Goal: Feedback & Contribution: Contribute content

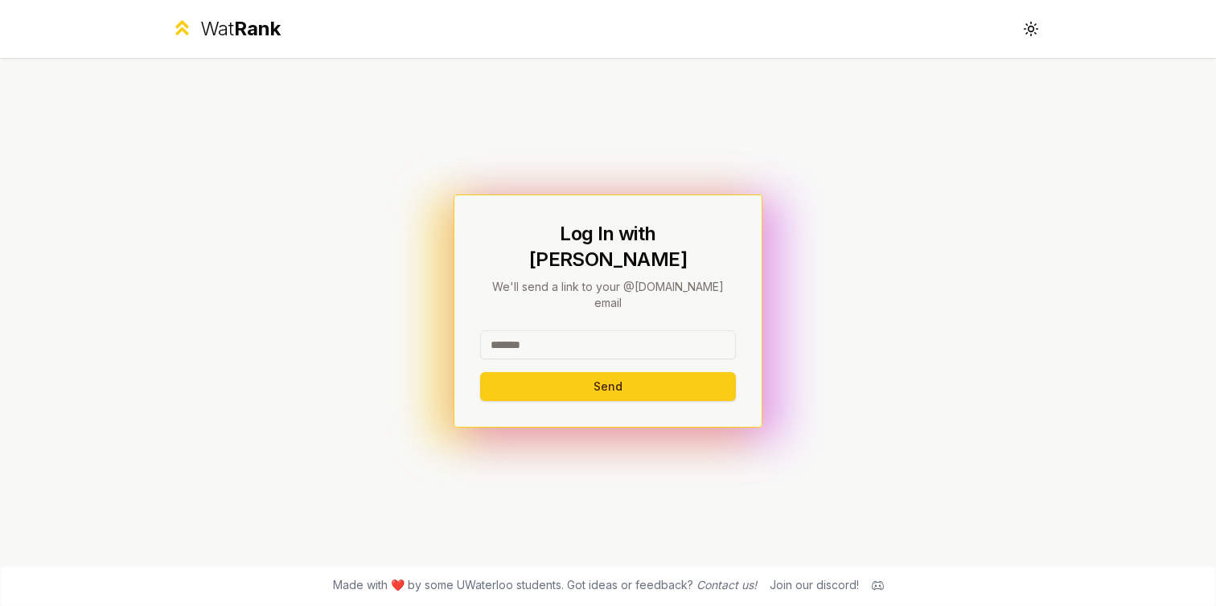
click at [518, 331] on input at bounding box center [608, 345] width 256 height 29
type input "*"
click at [480, 372] on button "Send" at bounding box center [608, 386] width 256 height 29
type input "*****"
click at [480, 372] on button "Send" at bounding box center [608, 386] width 256 height 29
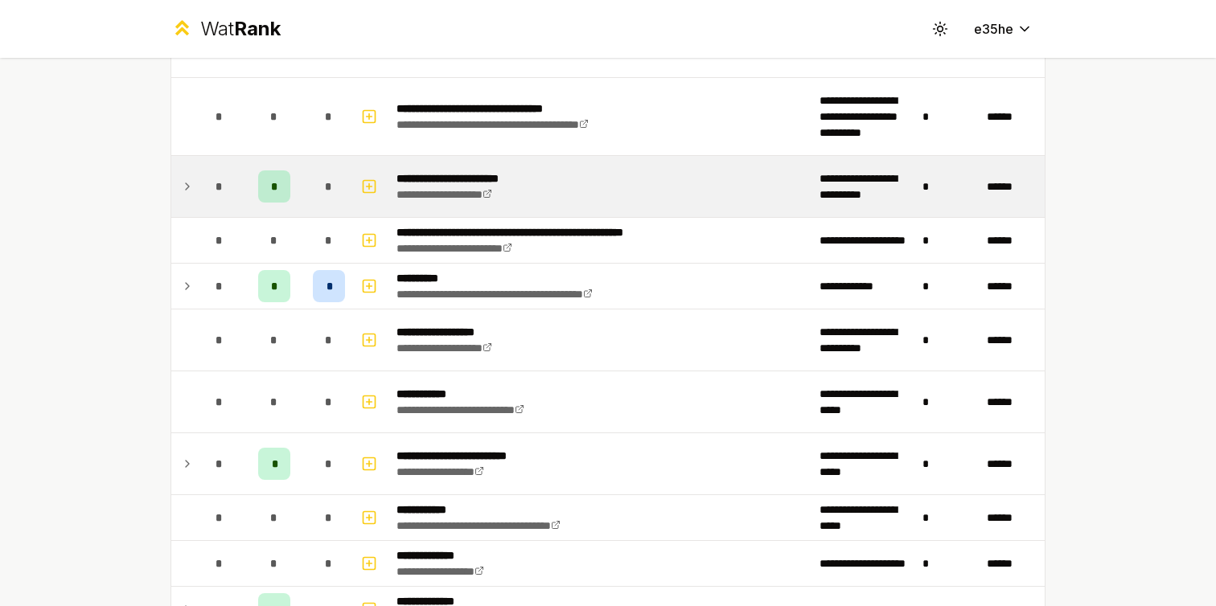
scroll to position [1039, 0]
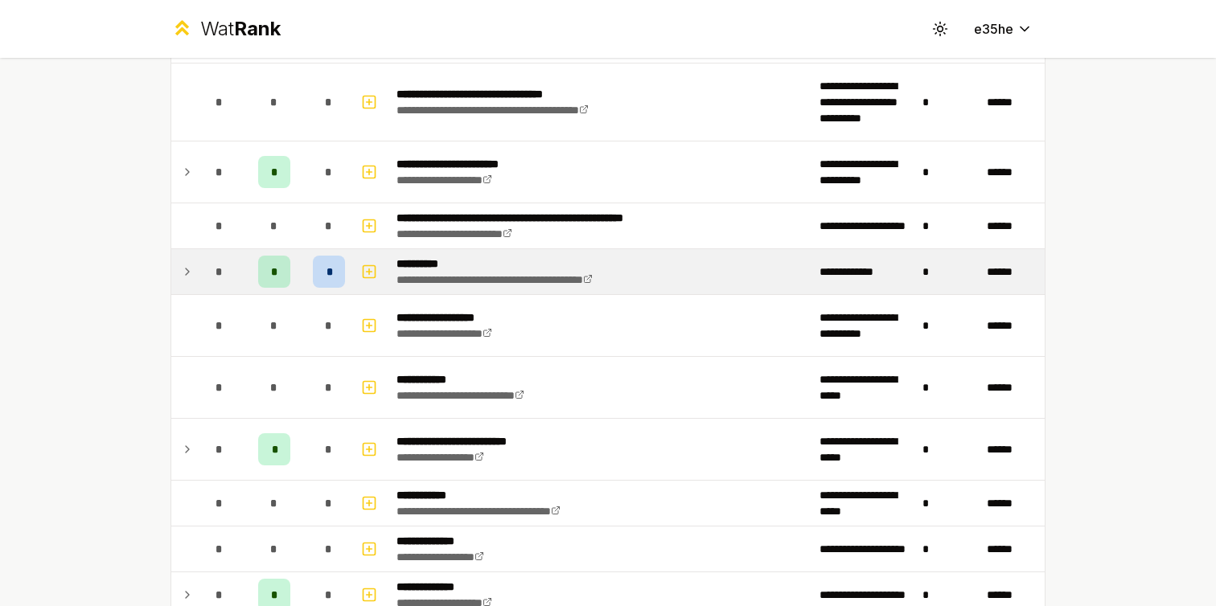
click at [335, 277] on div "*" at bounding box center [329, 272] width 32 height 32
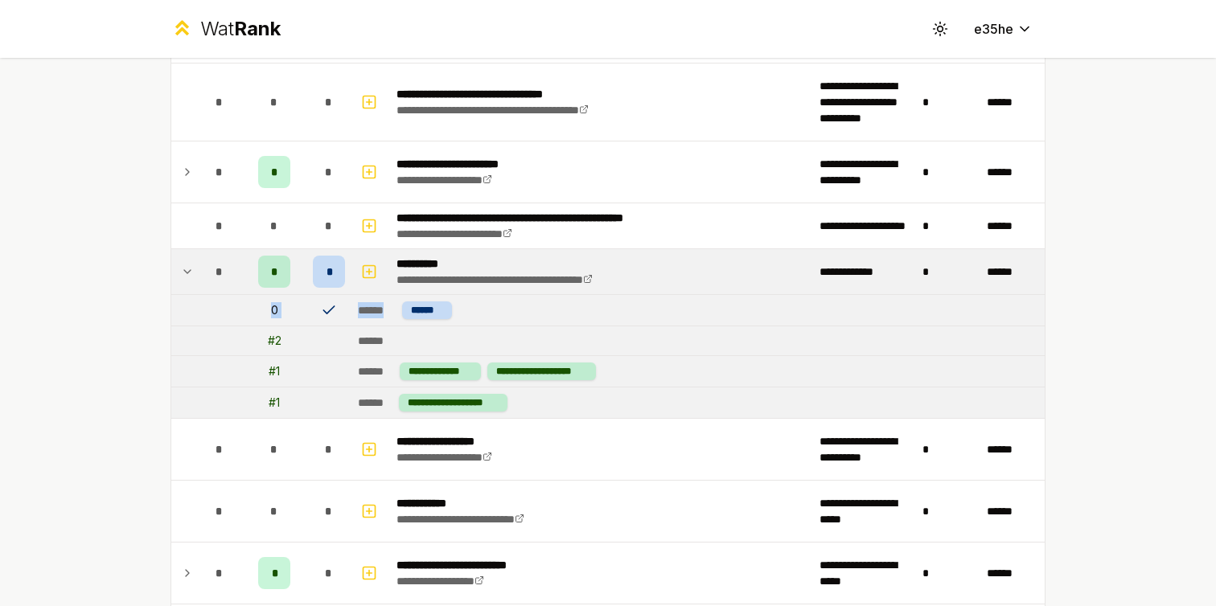
drag, startPoint x: 272, startPoint y: 316, endPoint x: 393, endPoint y: 322, distance: 120.8
click at [393, 322] on tr "0 ****** ******" at bounding box center [608, 310] width 874 height 31
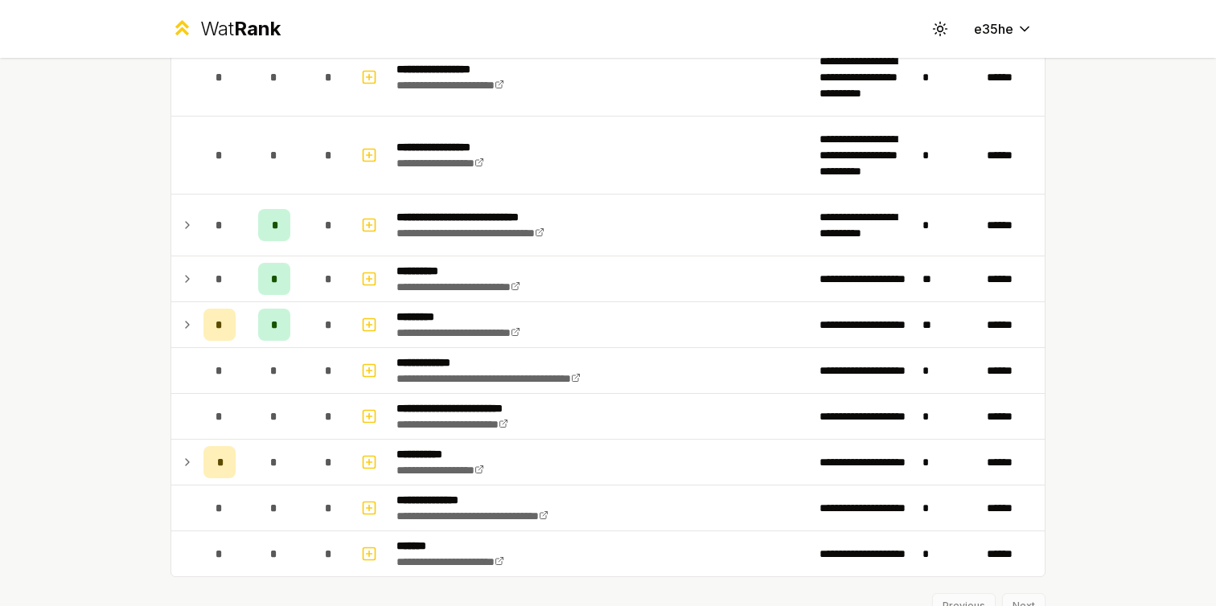
scroll to position [2587, 0]
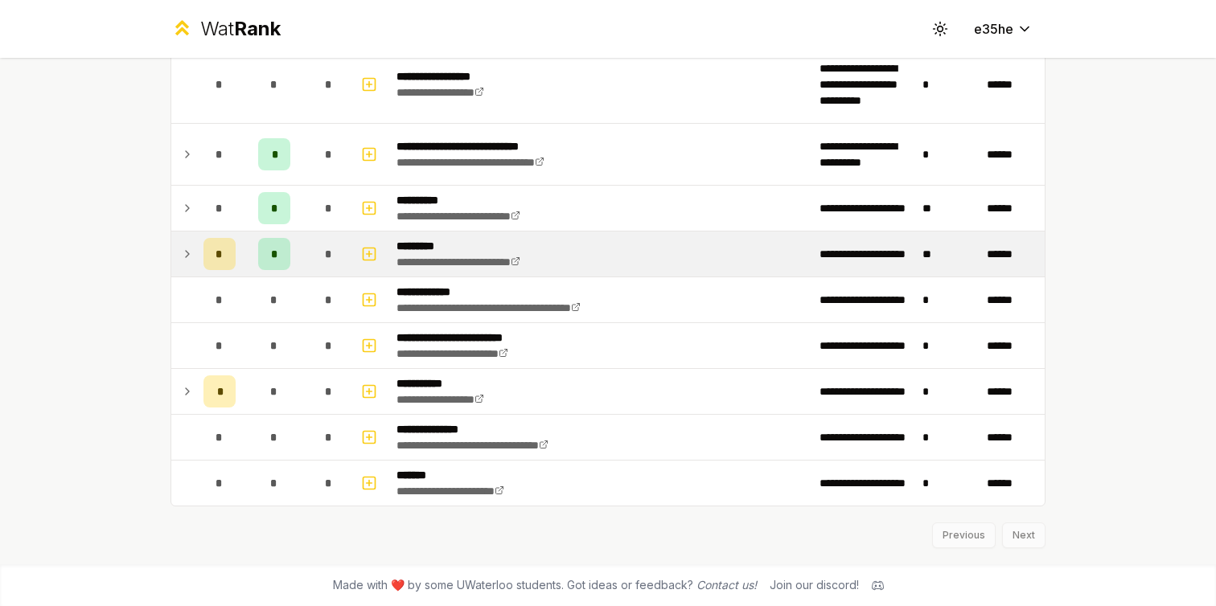
click at [217, 263] on div "*" at bounding box center [220, 254] width 32 height 32
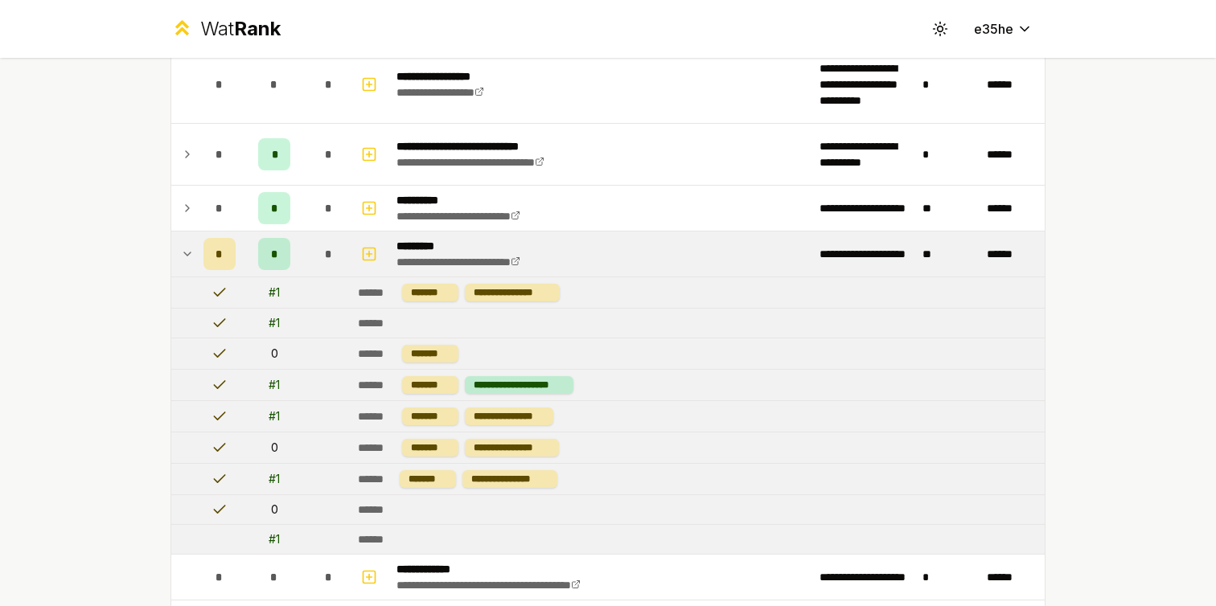
click at [217, 262] on div "*" at bounding box center [220, 254] width 32 height 32
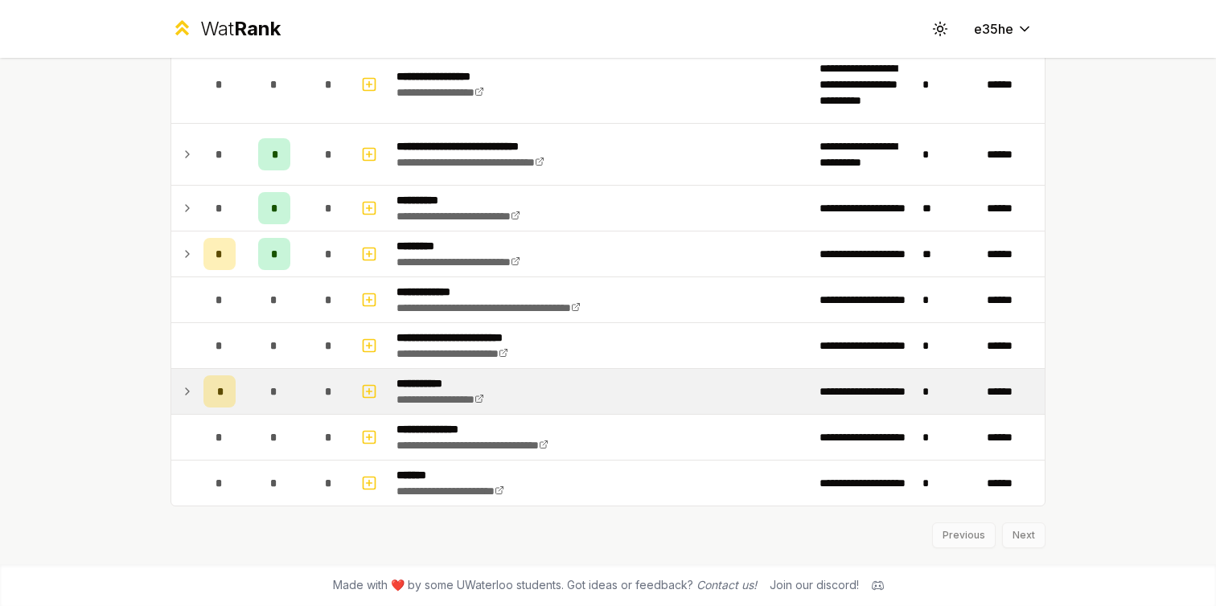
click at [220, 384] on span "*" at bounding box center [219, 392] width 5 height 16
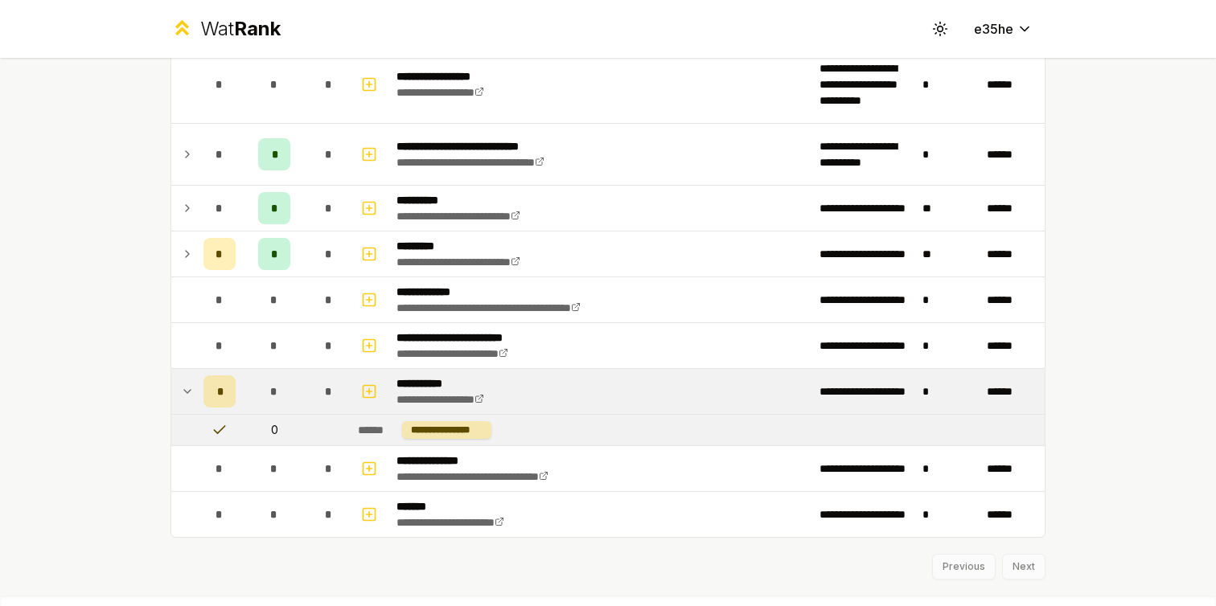
click at [220, 384] on span "*" at bounding box center [219, 392] width 5 height 16
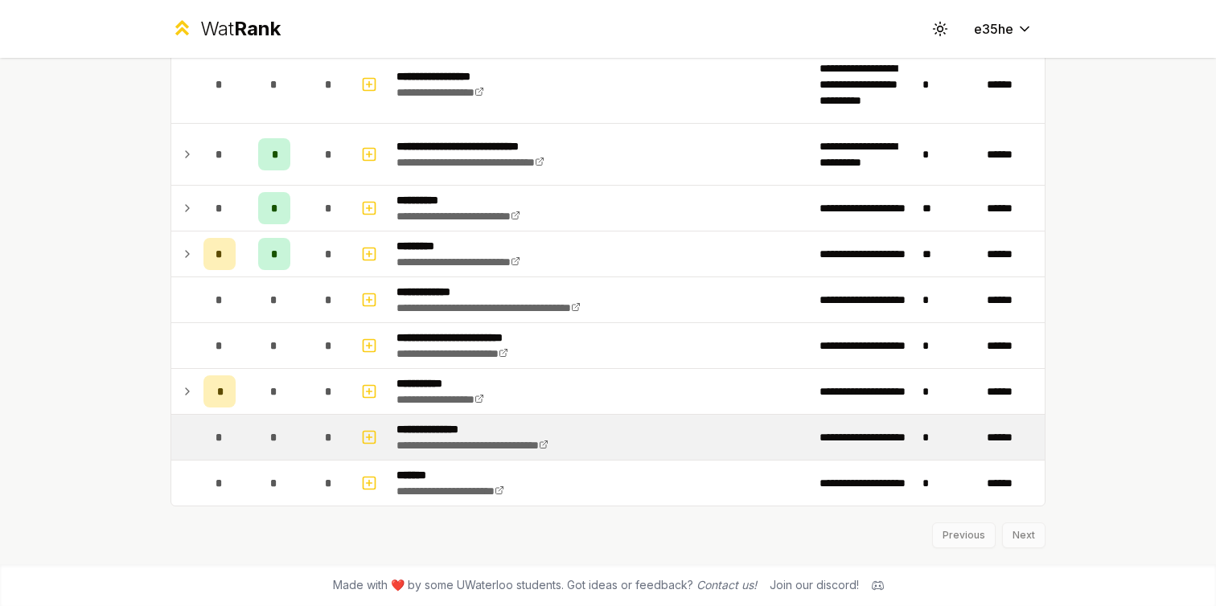
scroll to position [2567, 0]
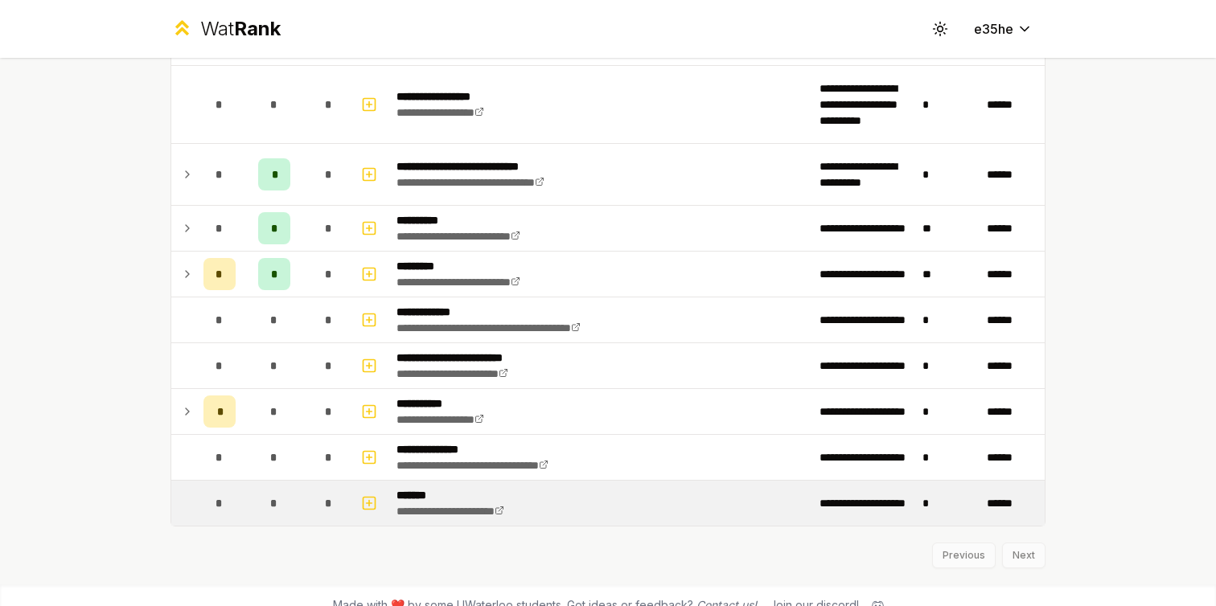
click at [417, 496] on p "*******" at bounding box center [472, 495] width 150 height 16
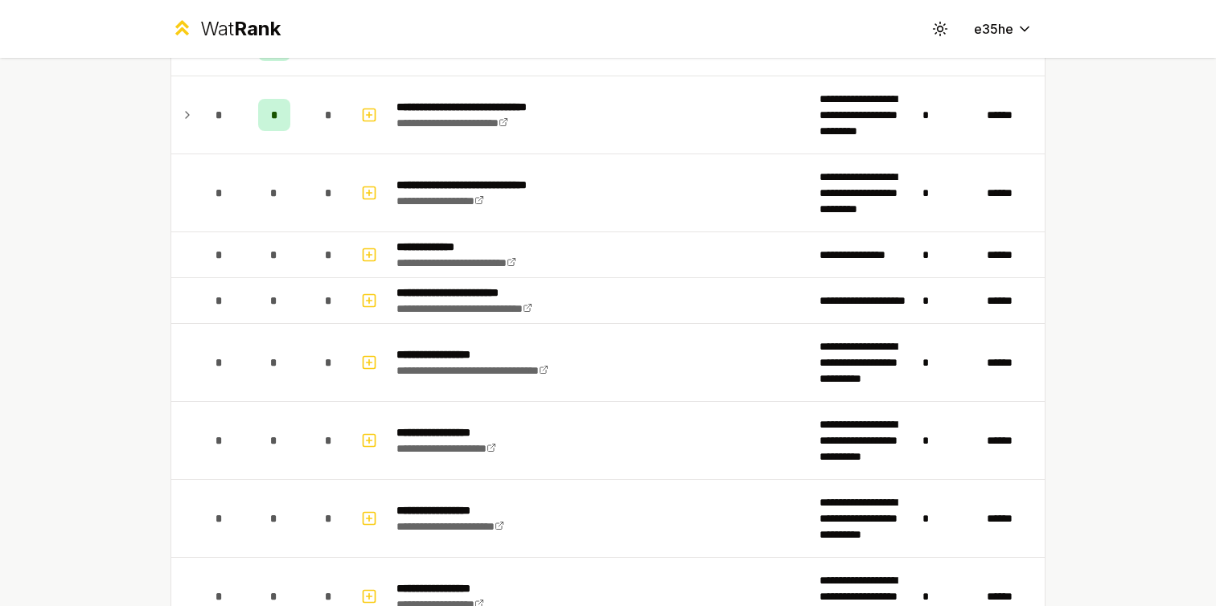
scroll to position [2053, 0]
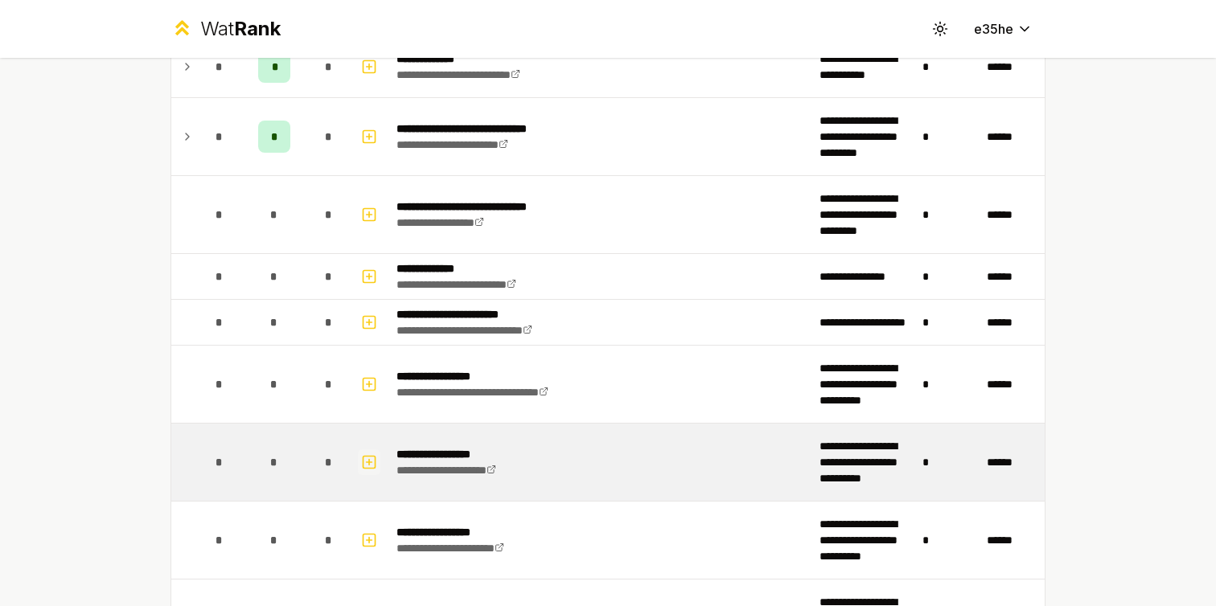
click at [358, 453] on button "button" at bounding box center [369, 463] width 23 height 26
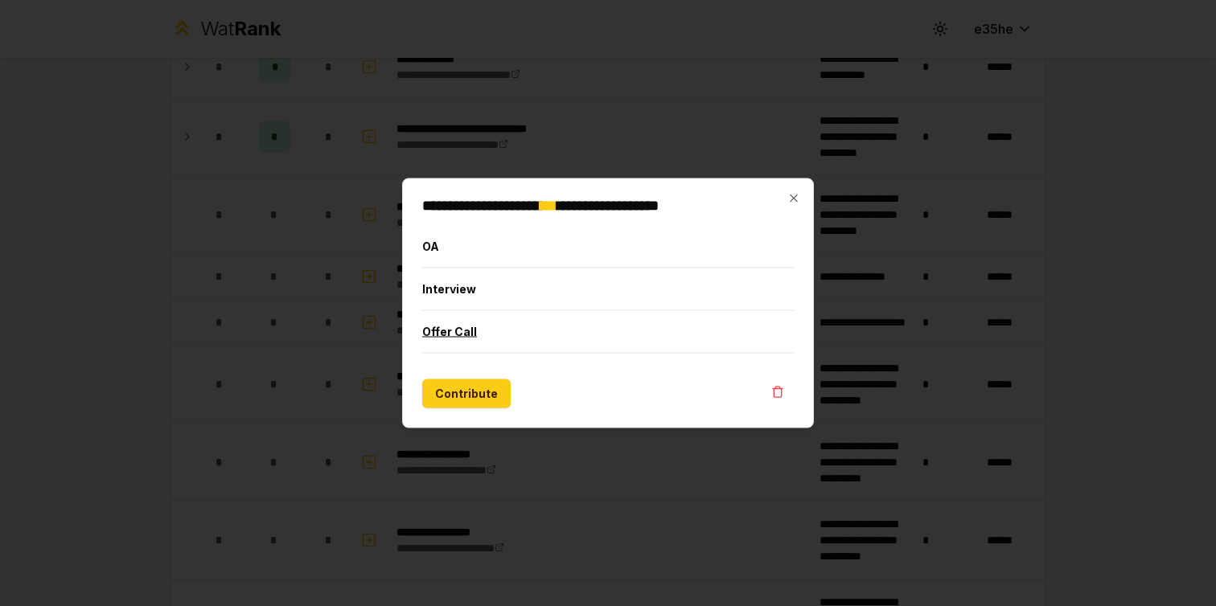
click at [467, 324] on button "Offer Call" at bounding box center [608, 332] width 372 height 42
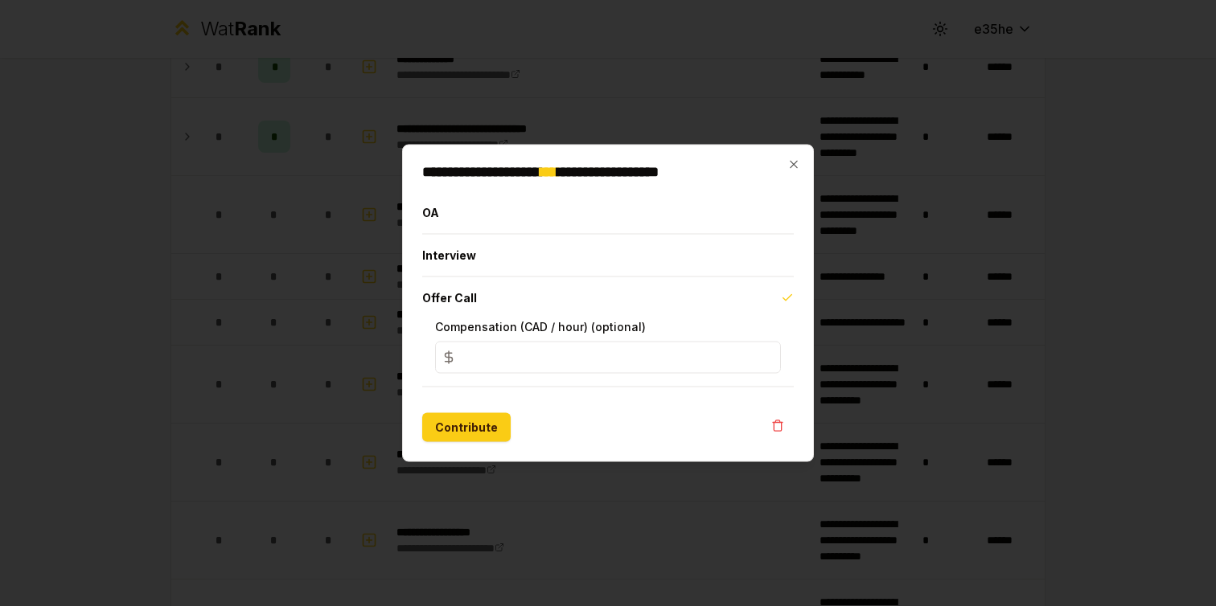
click at [508, 350] on input "*" at bounding box center [608, 358] width 346 height 32
click at [475, 426] on button "Contribute" at bounding box center [466, 427] width 88 height 29
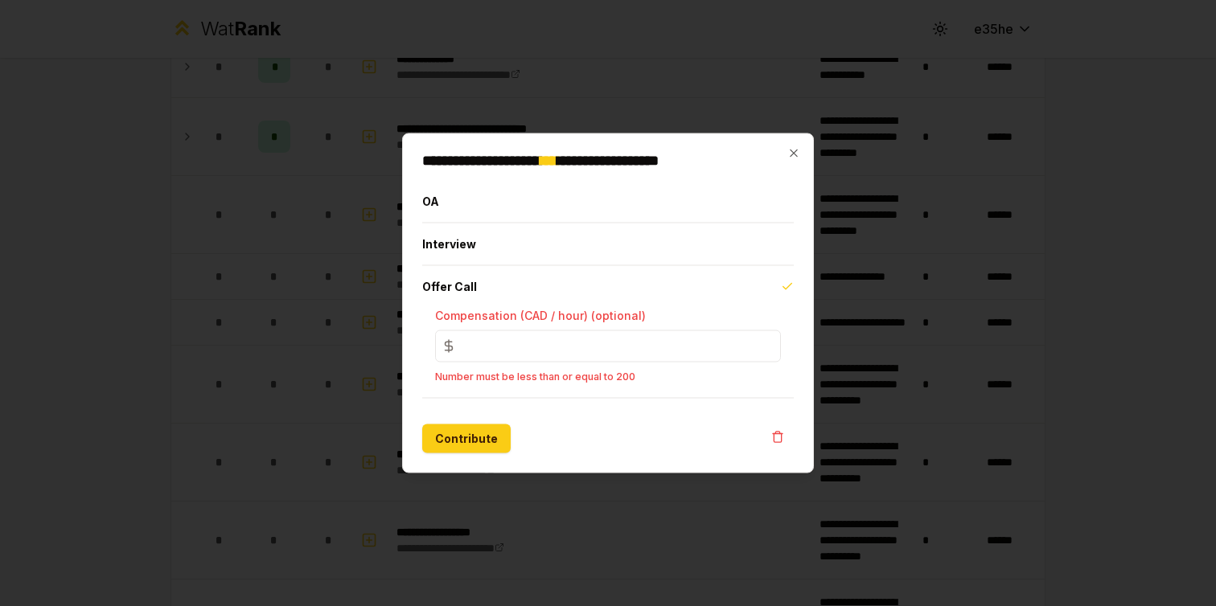
click at [508, 341] on input "****" at bounding box center [608, 347] width 346 height 32
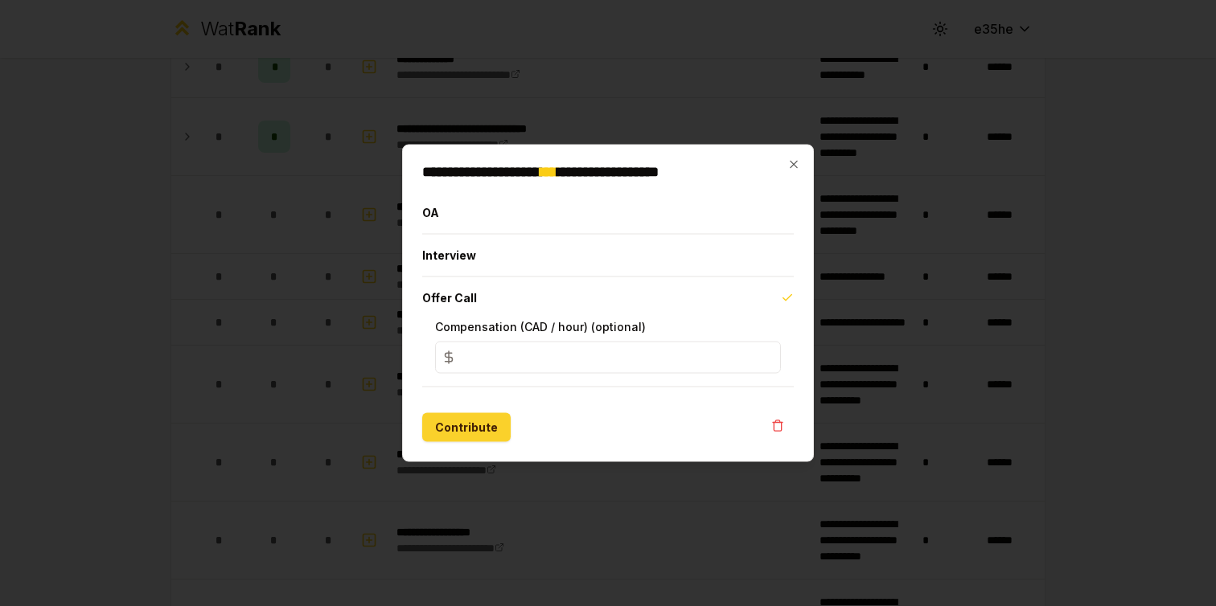
type input "***"
click at [464, 428] on button "Contribute" at bounding box center [466, 427] width 88 height 29
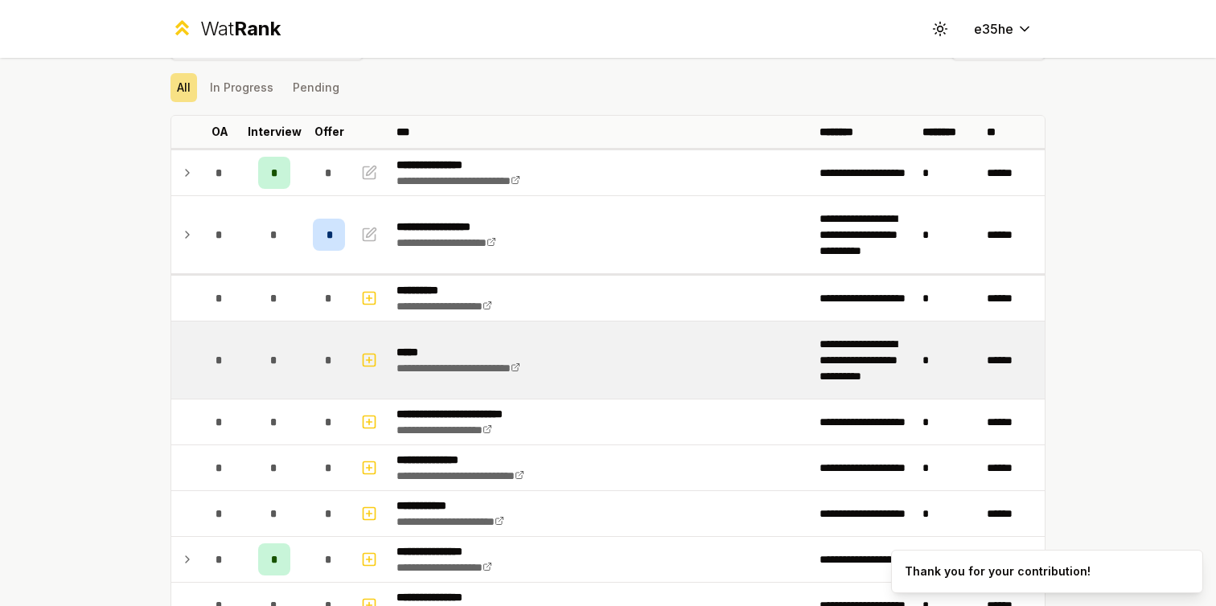
scroll to position [0, 0]
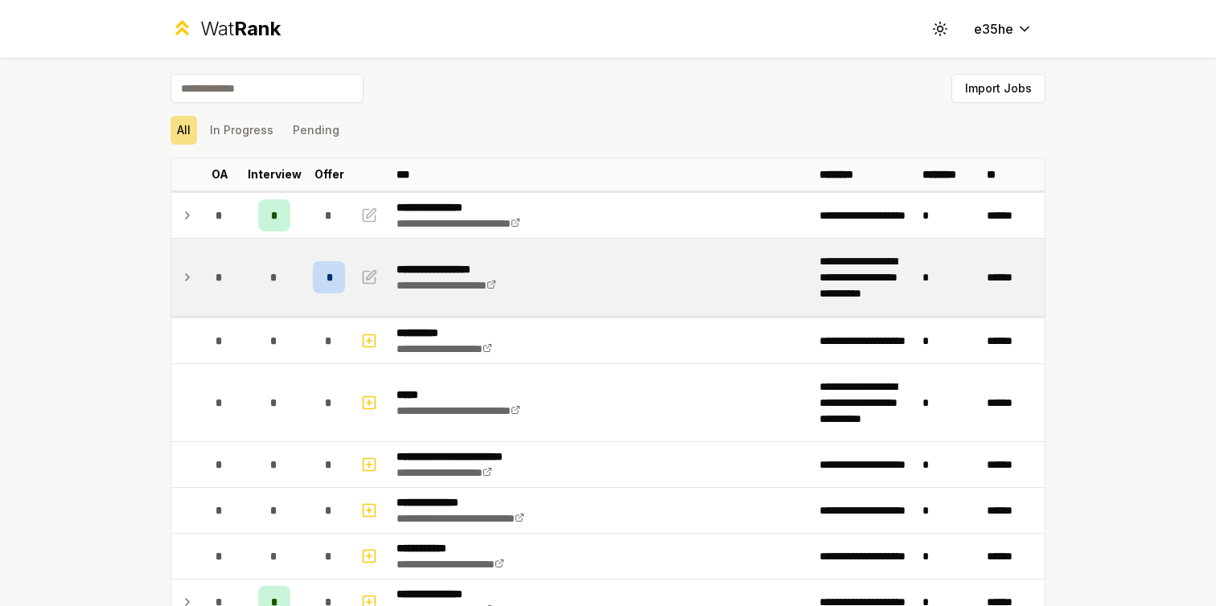
click at [334, 278] on div "*" at bounding box center [329, 277] width 32 height 32
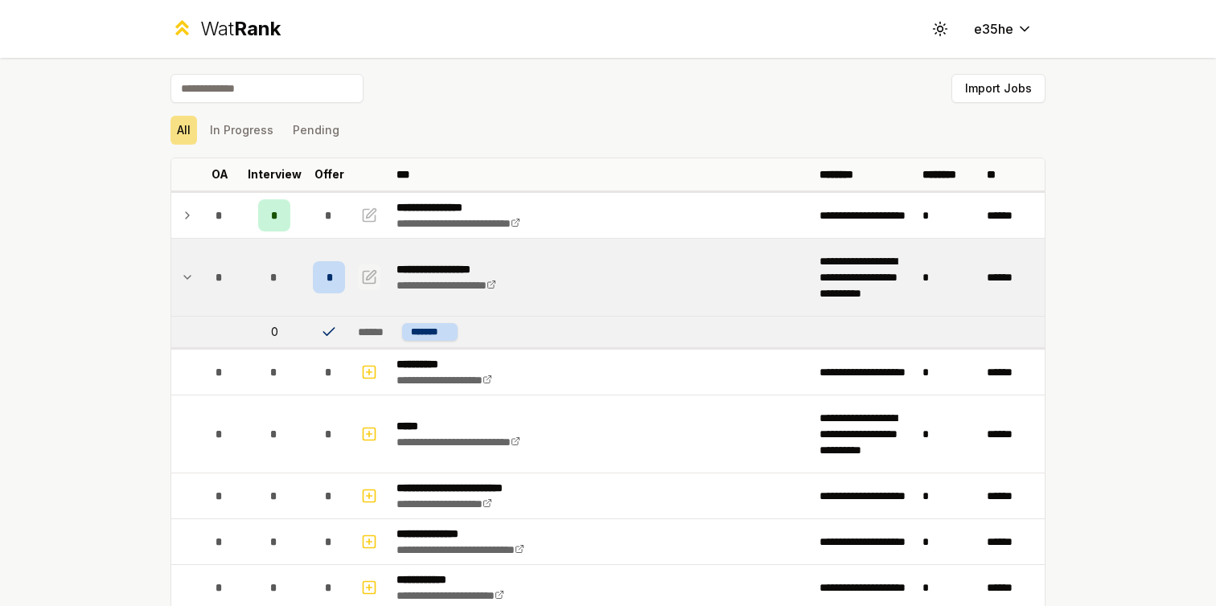
click at [372, 277] on icon "button" at bounding box center [372, 275] width 10 height 10
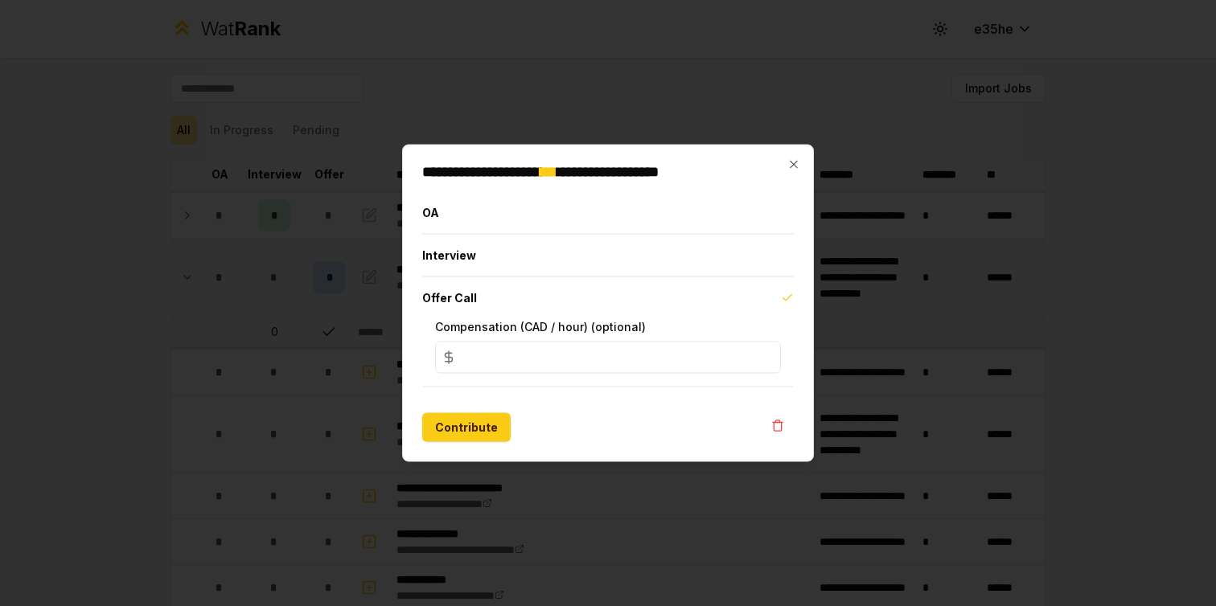
click at [348, 307] on div at bounding box center [608, 303] width 1216 height 606
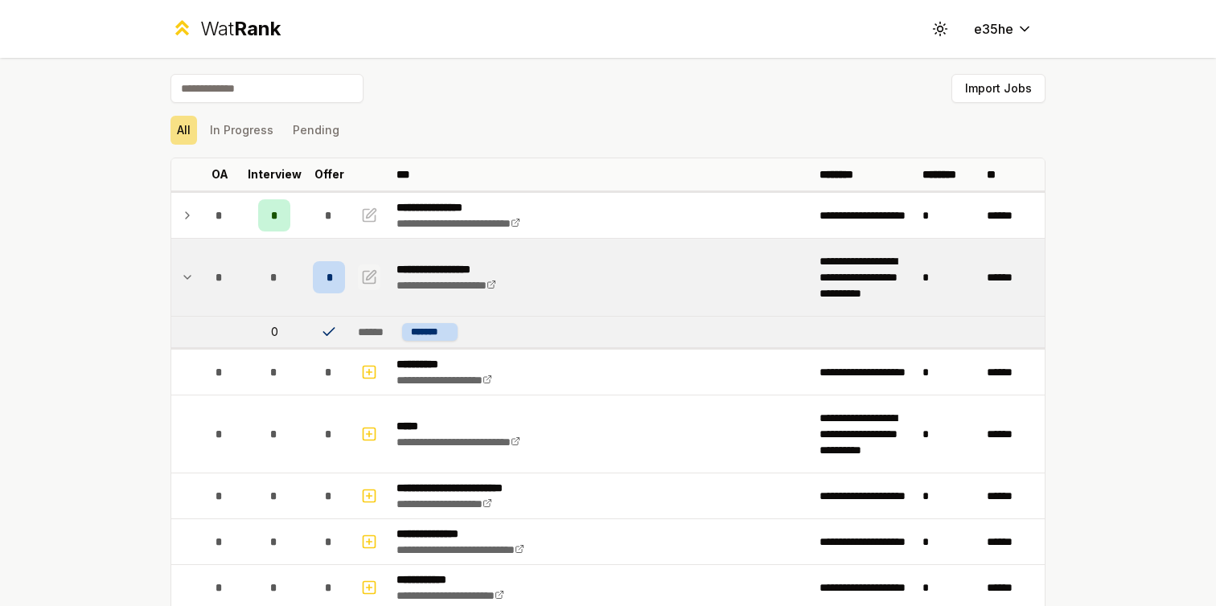
click at [373, 274] on icon "button" at bounding box center [372, 275] width 10 height 10
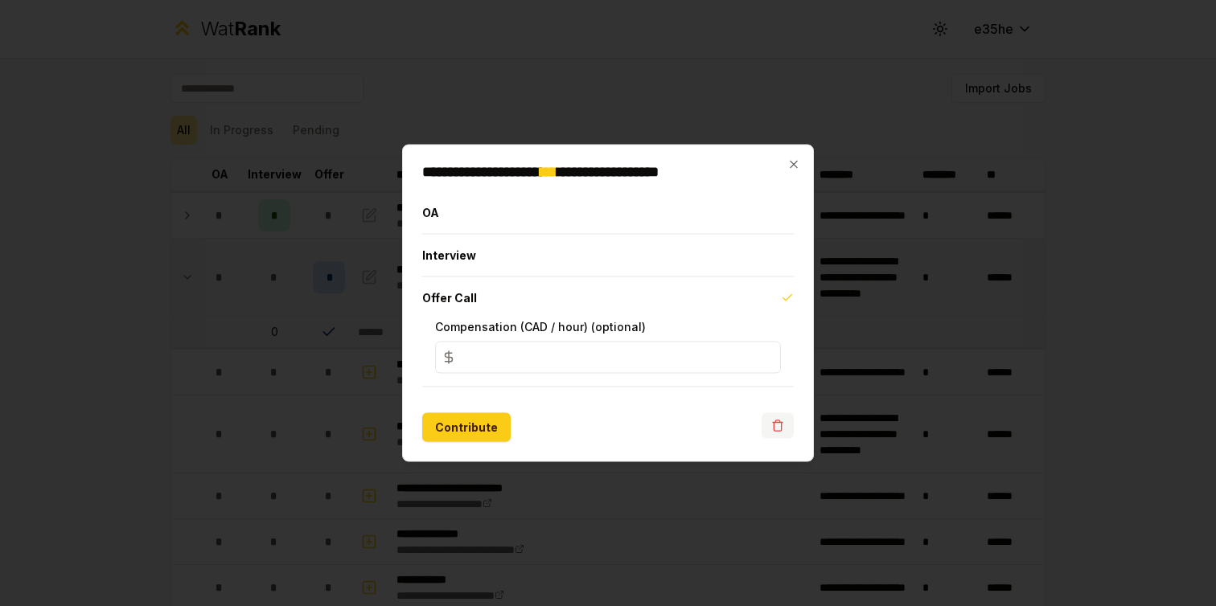
click at [775, 420] on icon "button" at bounding box center [777, 426] width 13 height 13
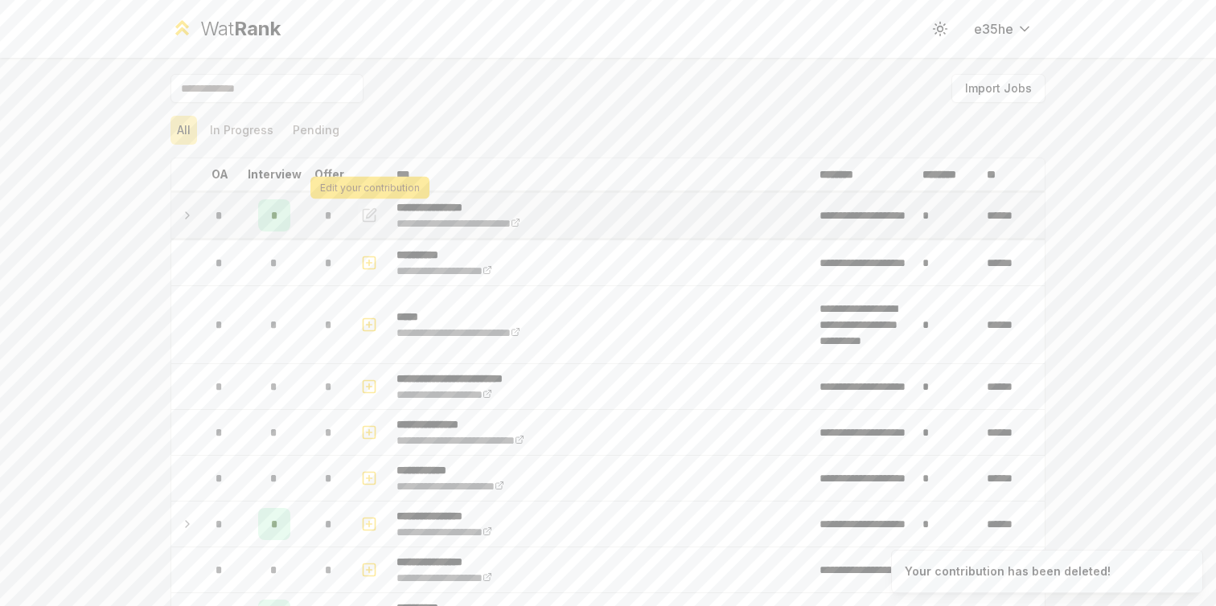
click at [365, 212] on icon "button" at bounding box center [369, 215] width 16 height 19
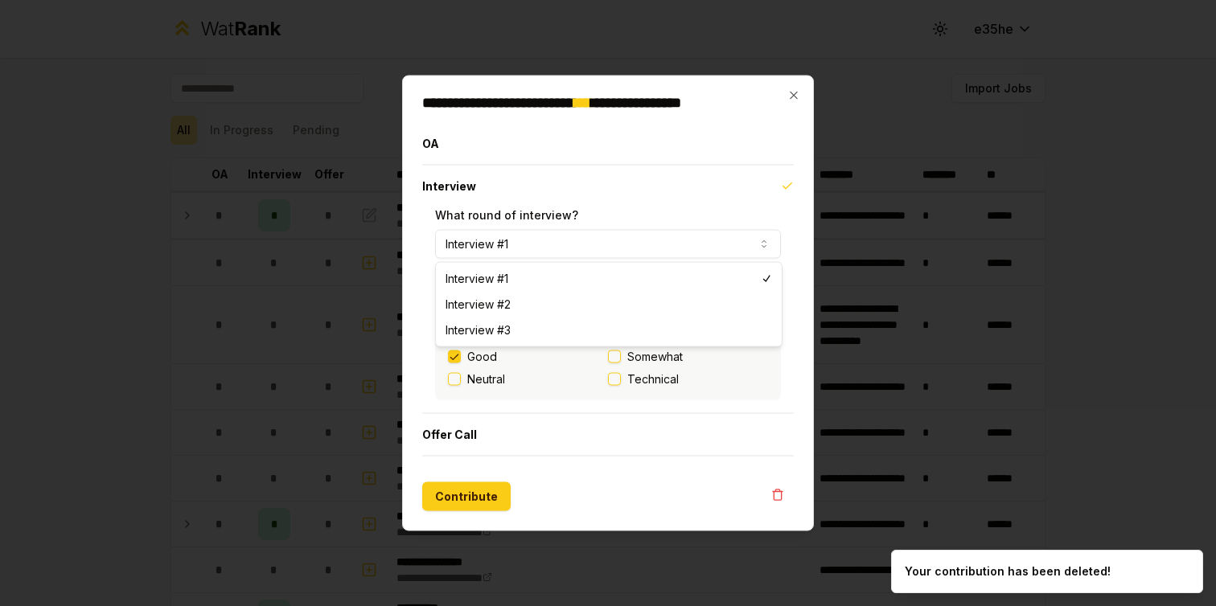
click at [617, 244] on button "Interview #1" at bounding box center [608, 244] width 346 height 29
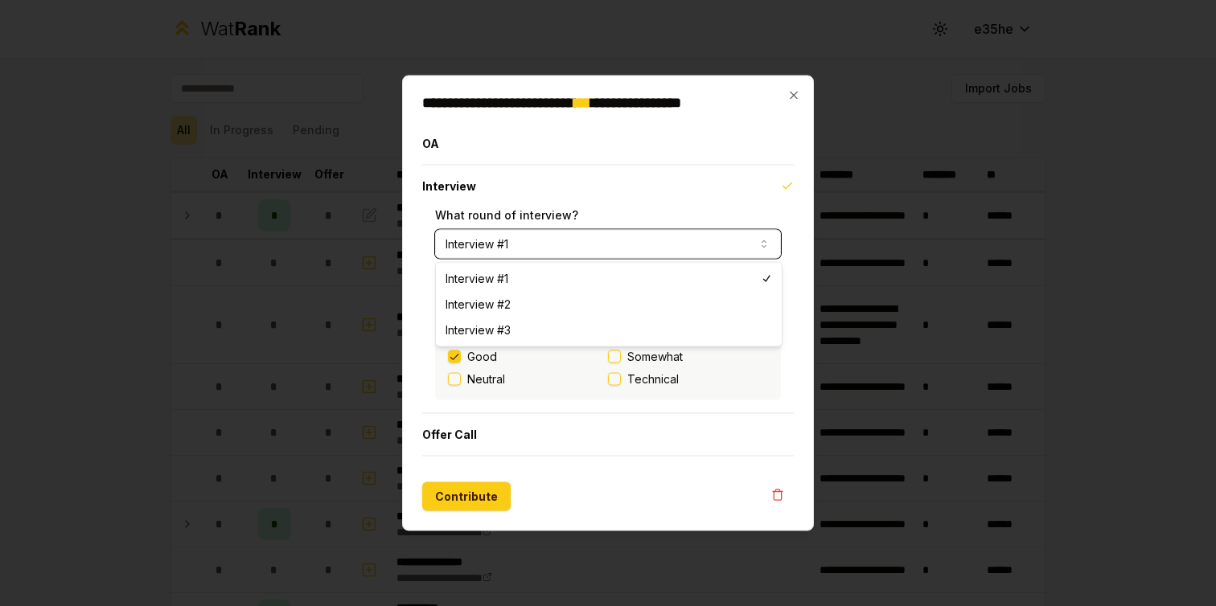
click at [589, 235] on button "Interview #1" at bounding box center [608, 244] width 346 height 29
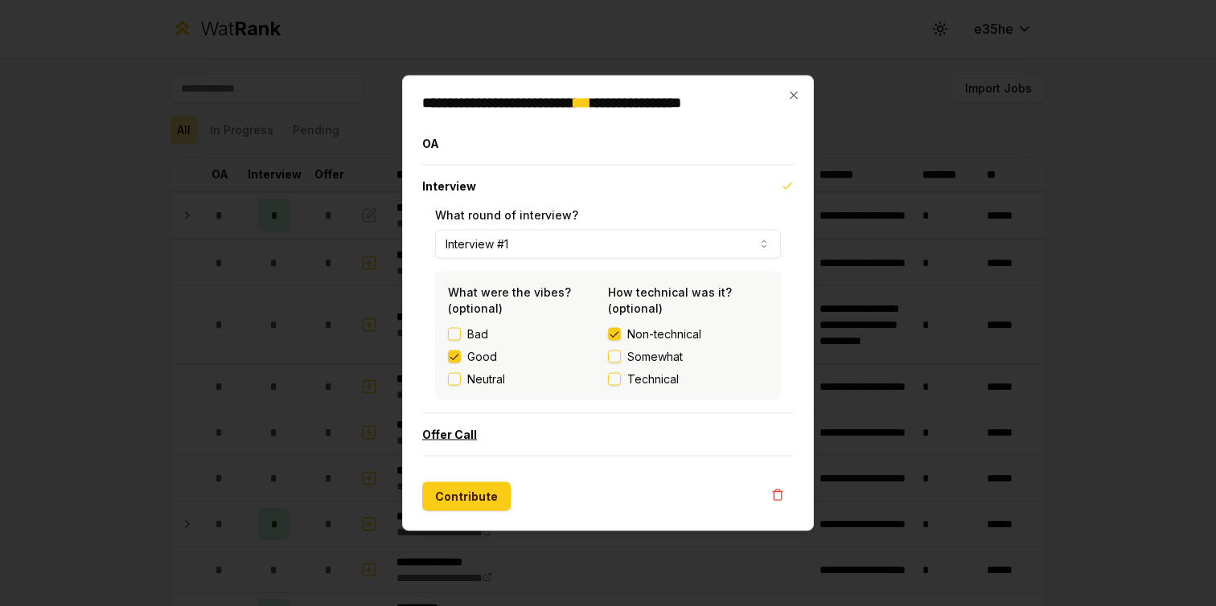
click at [483, 427] on button "Offer Call" at bounding box center [608, 435] width 372 height 42
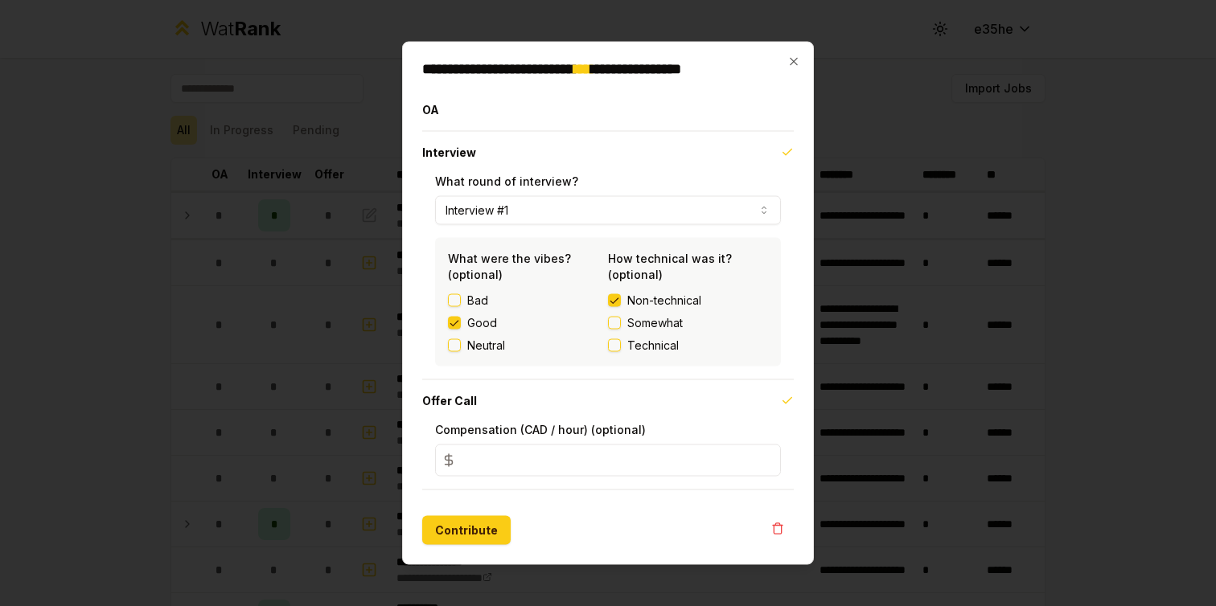
click at [499, 458] on input "*" at bounding box center [608, 461] width 346 height 32
type input "**"
click at [452, 528] on button "Contribute" at bounding box center [466, 530] width 88 height 29
